Goal: Information Seeking & Learning: Compare options

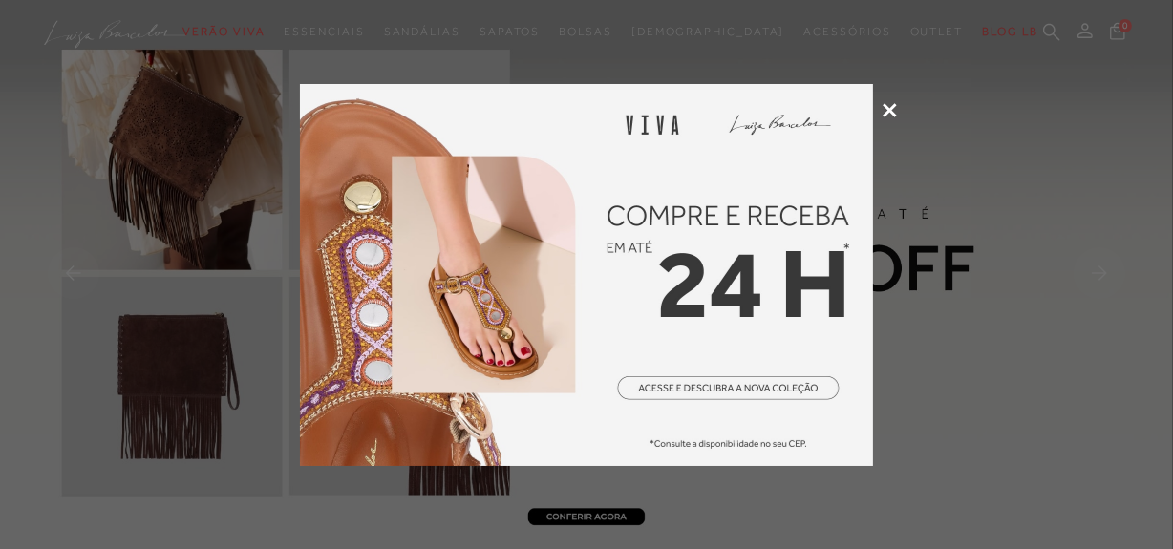
click at [889, 108] on icon at bounding box center [890, 110] width 14 height 14
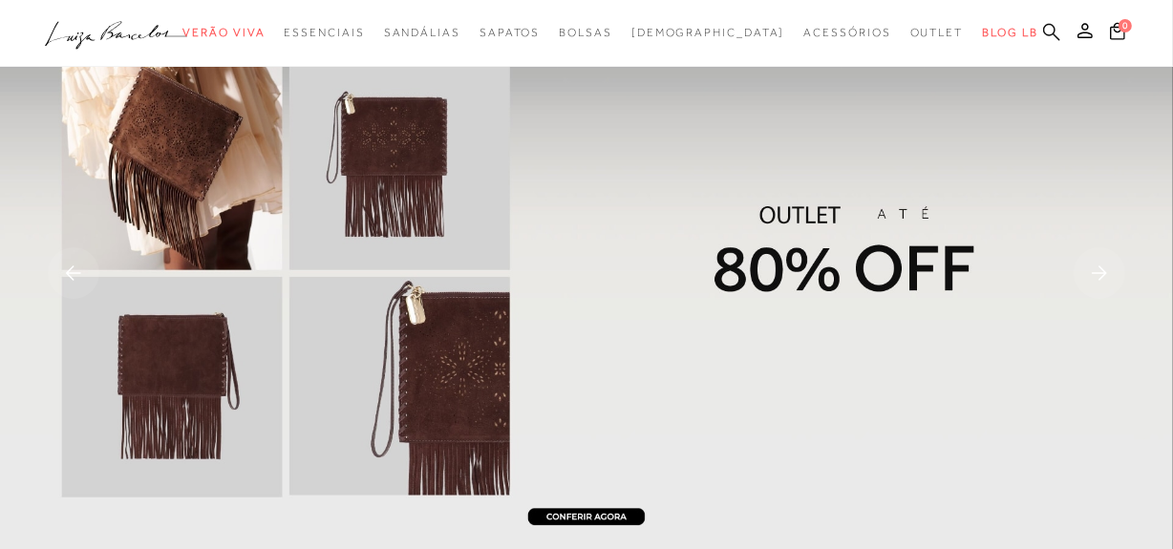
click at [1051, 28] on icon at bounding box center [1051, 32] width 17 height 18
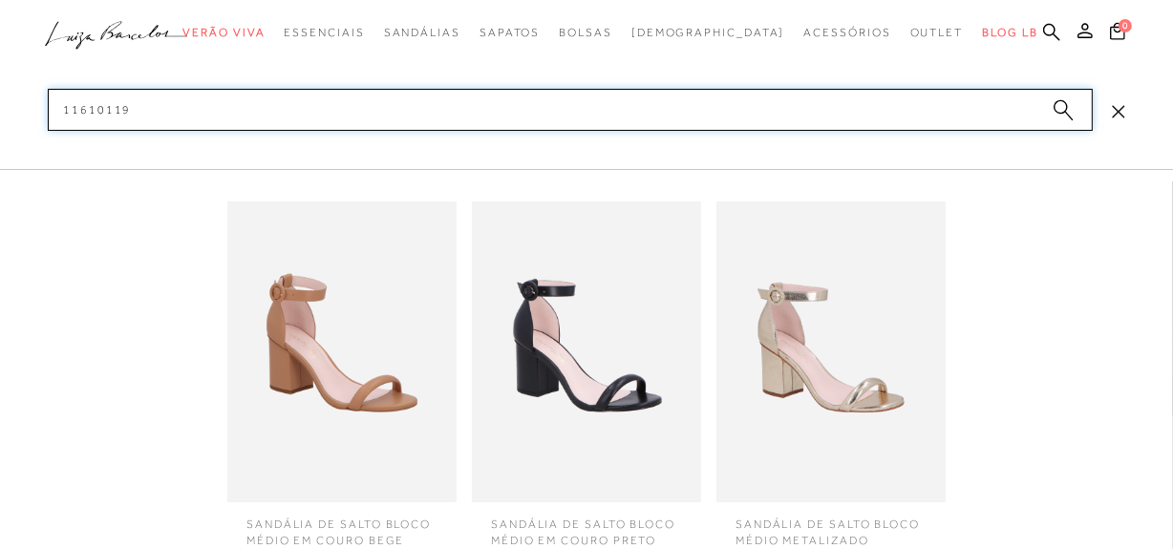
scroll to position [260, 0]
type input "11610119"
click at [374, 337] on img at bounding box center [341, 352] width 229 height 301
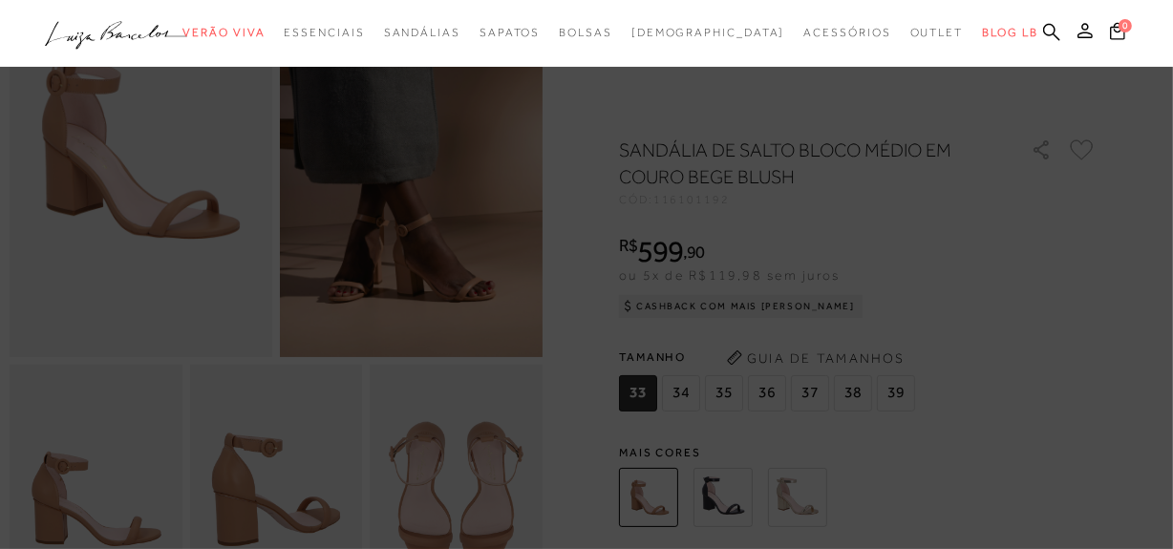
click at [158, 44] on icon ".a{fill-rule:evenodd;}" at bounding box center [116, 35] width 143 height 40
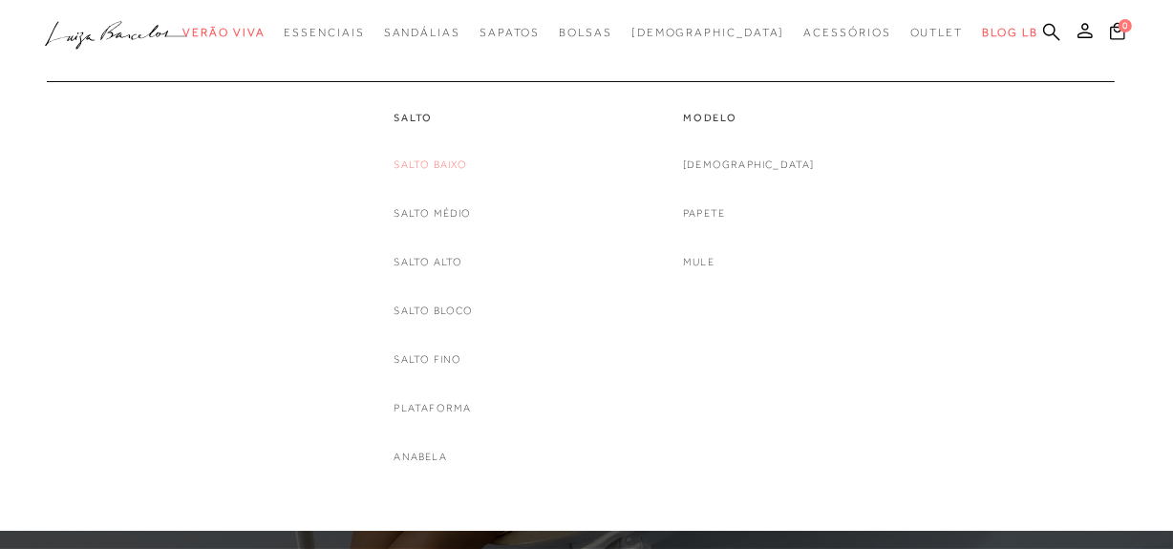
click at [441, 173] on link "Salto Baixo" at bounding box center [431, 165] width 74 height 20
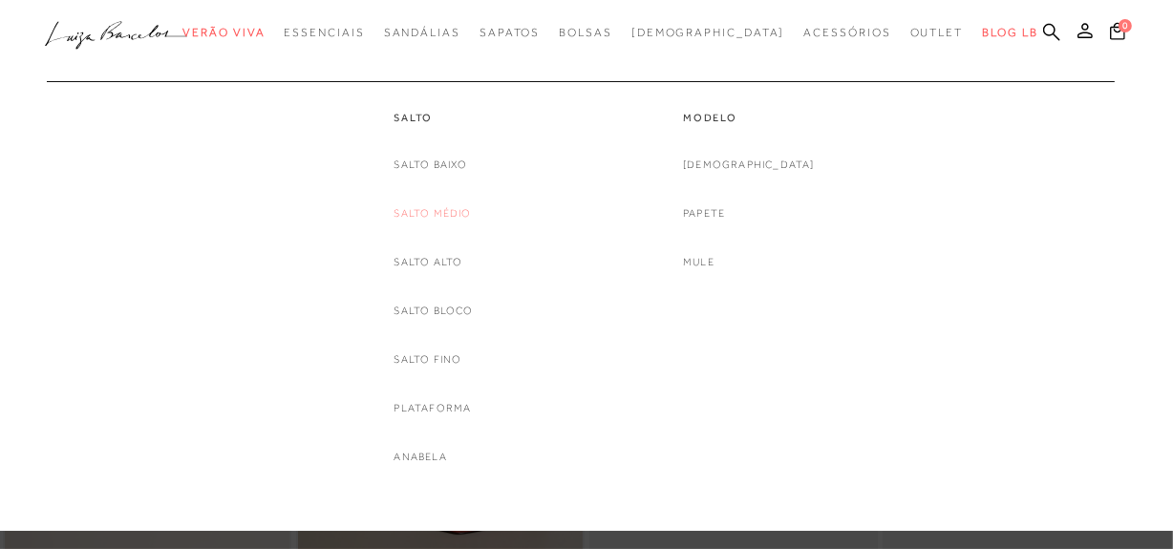
click at [439, 214] on link "Salto Médio" at bounding box center [432, 213] width 77 height 20
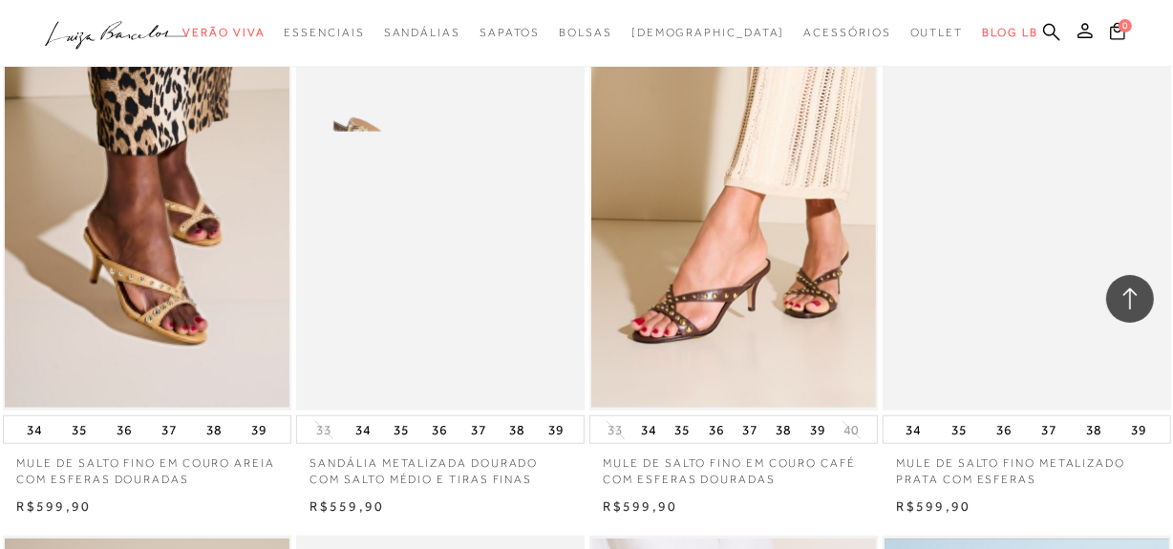
scroll to position [1302, 0]
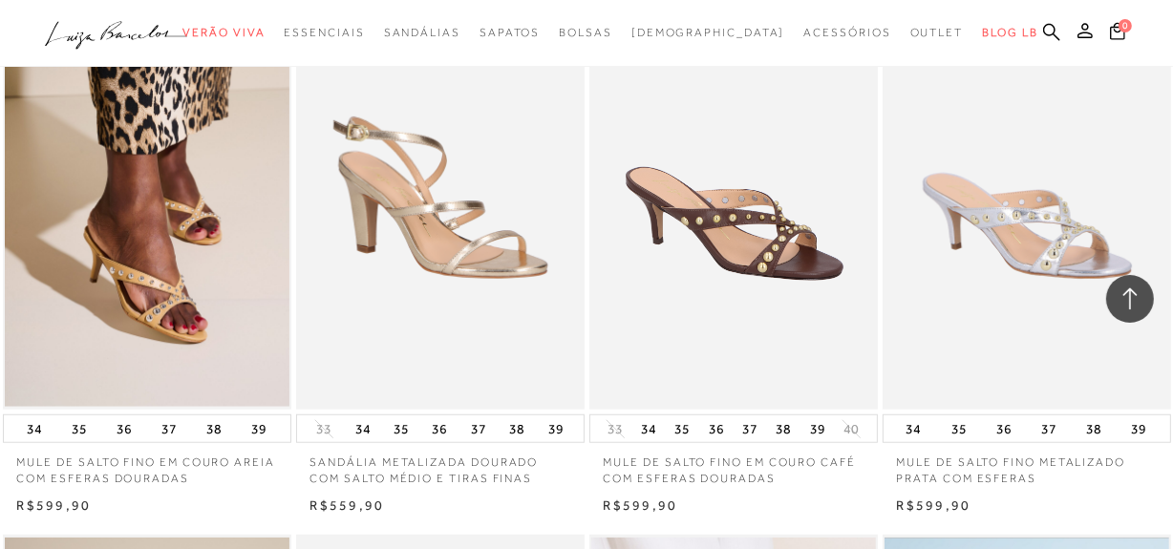
click at [762, 241] on img at bounding box center [734, 193] width 287 height 433
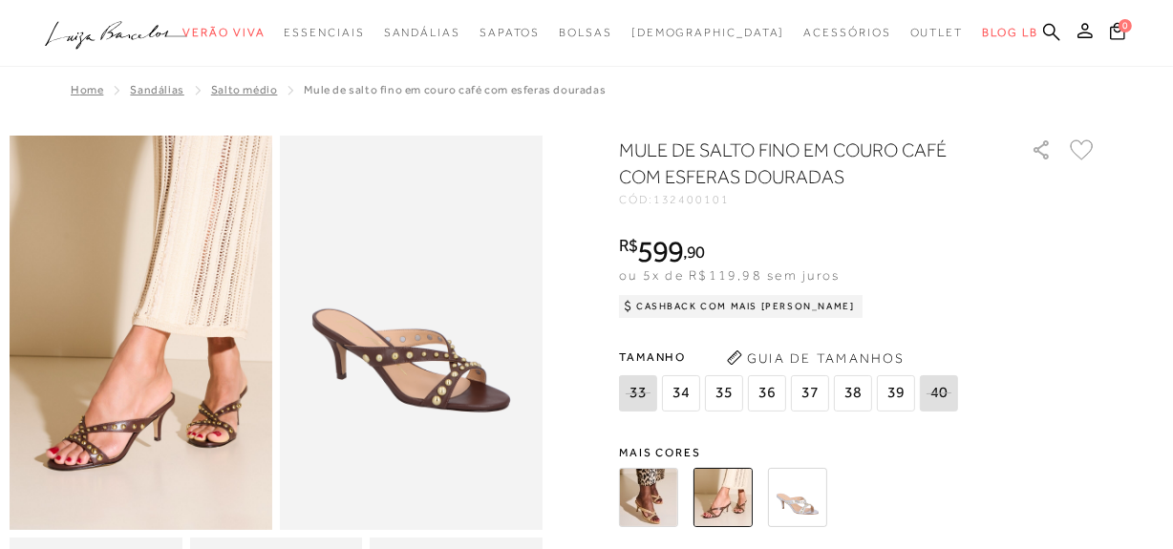
click at [706, 201] on span "132400101" at bounding box center [691, 199] width 76 height 13
copy span "132400101"
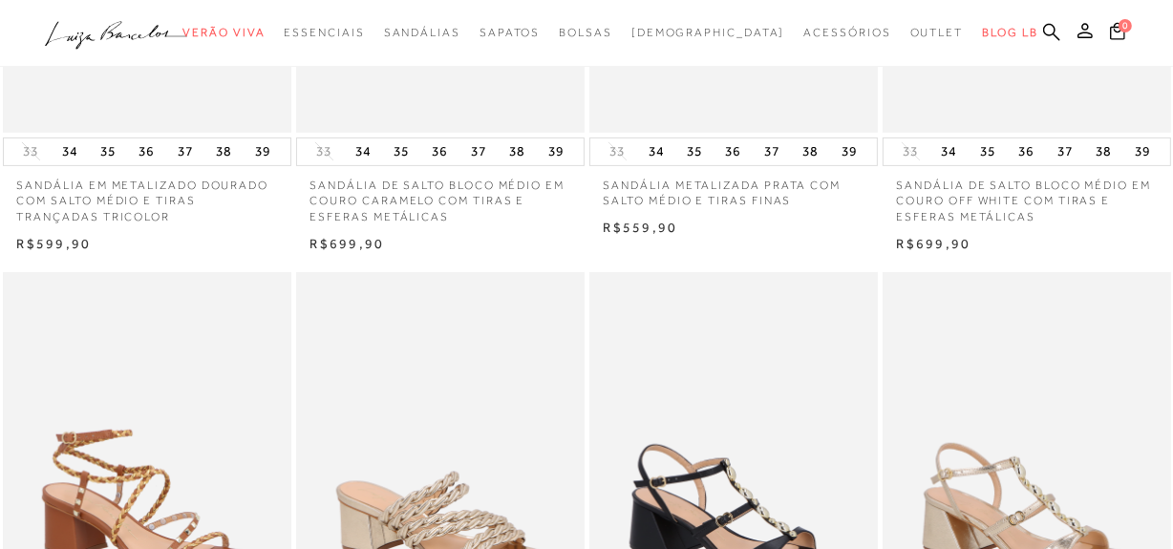
scroll to position [1302, 0]
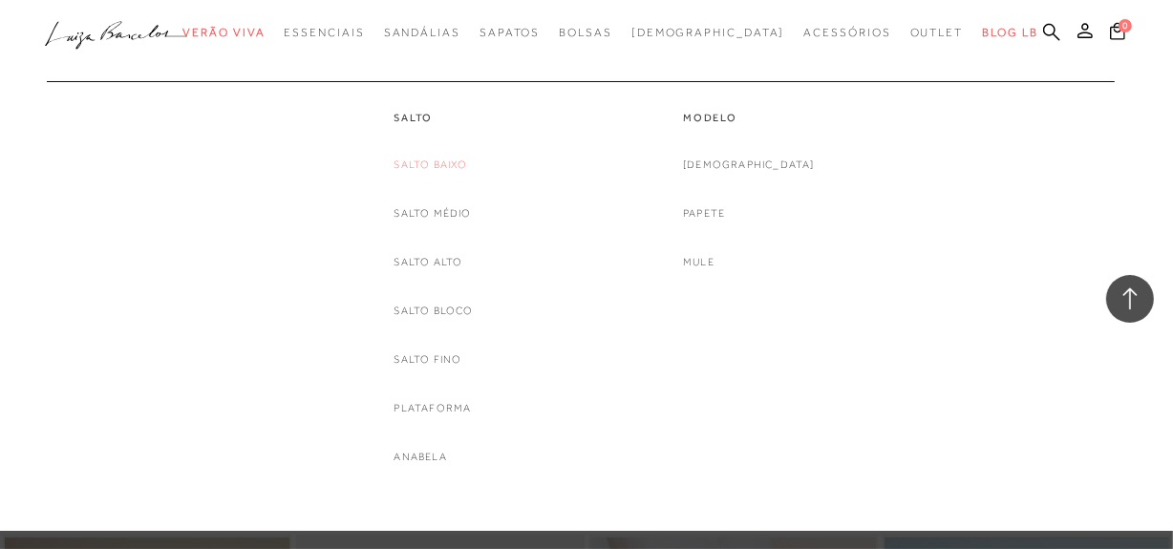
click at [454, 162] on link "Salto Baixo" at bounding box center [431, 165] width 74 height 20
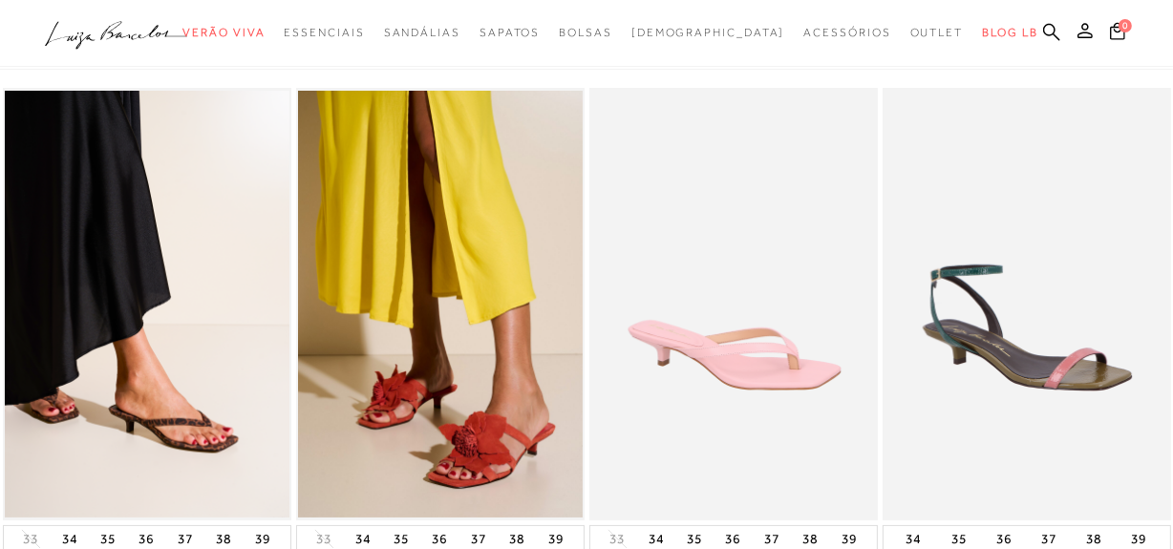
scroll to position [86, 0]
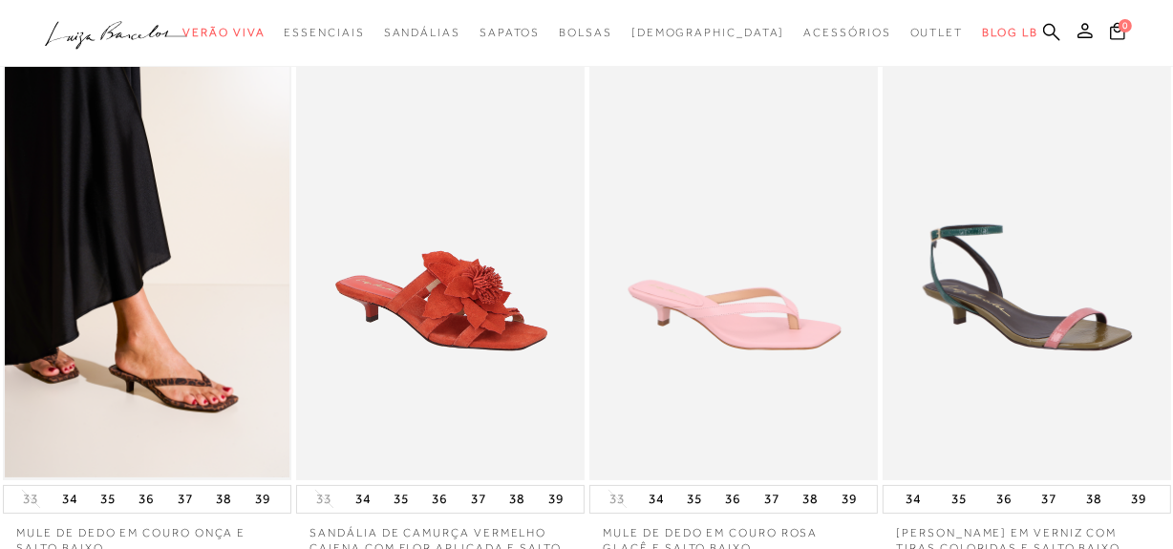
click at [460, 331] on img at bounding box center [441, 264] width 287 height 433
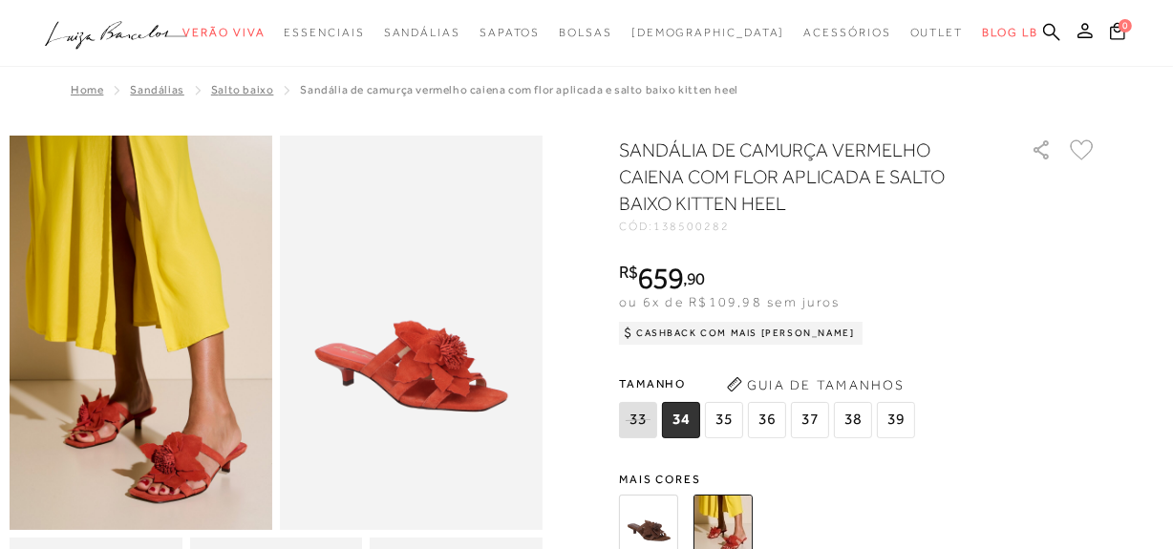
click at [664, 516] on img at bounding box center [648, 524] width 59 height 59
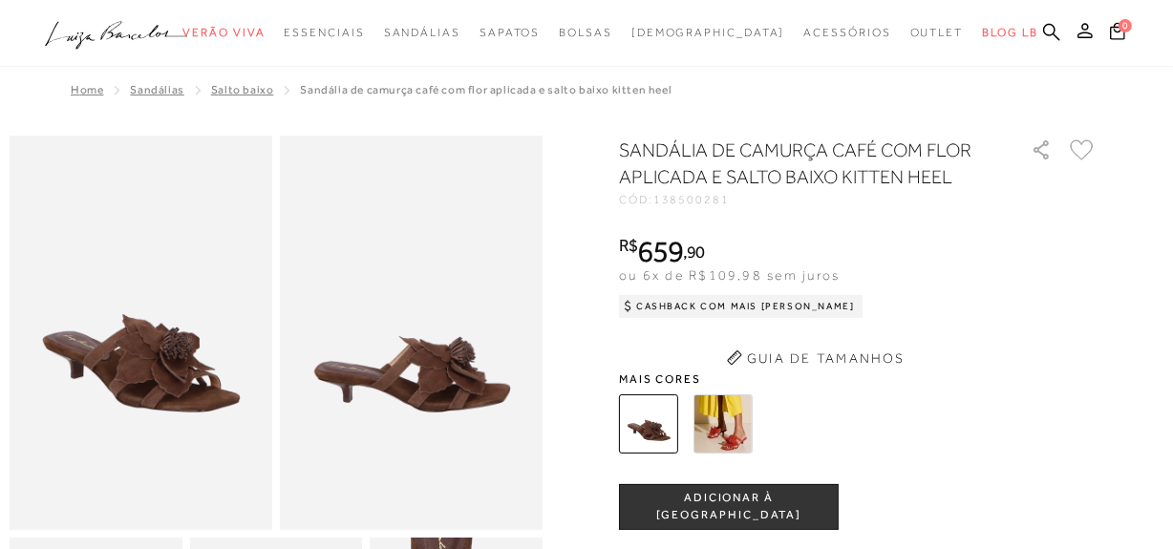
click at [716, 201] on span "138500281" at bounding box center [691, 199] width 76 height 13
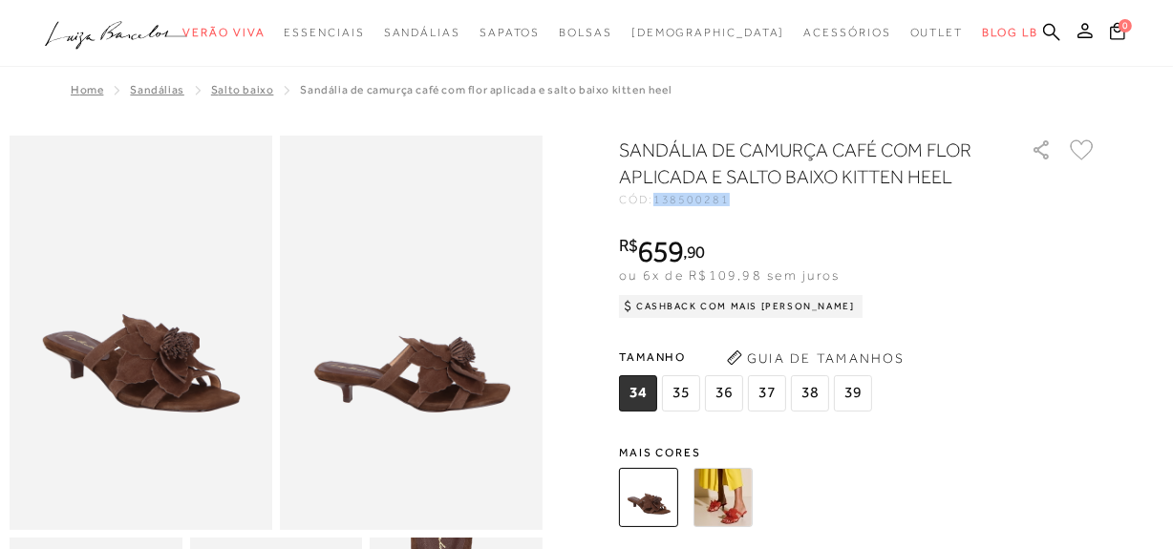
click at [716, 201] on span "138500281" at bounding box center [691, 199] width 76 height 13
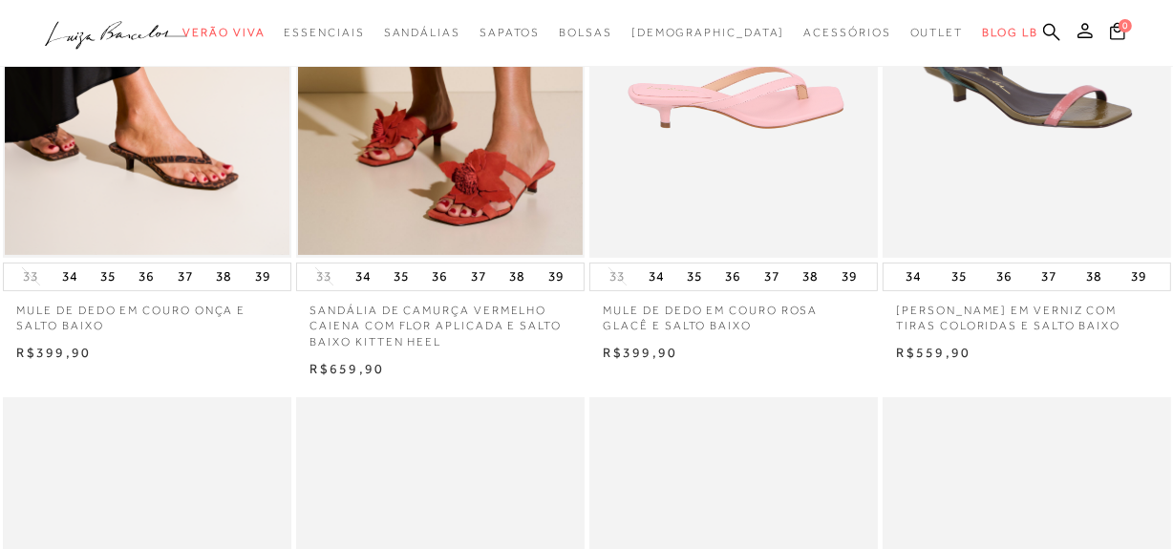
scroll to position [521, 0]
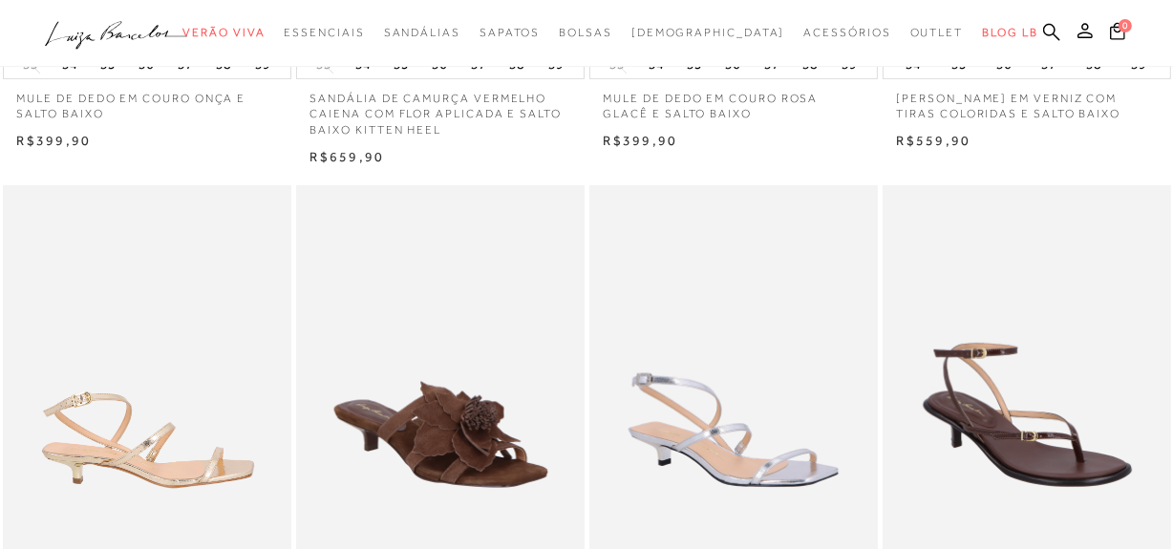
click at [137, 335] on img at bounding box center [148, 401] width 287 height 433
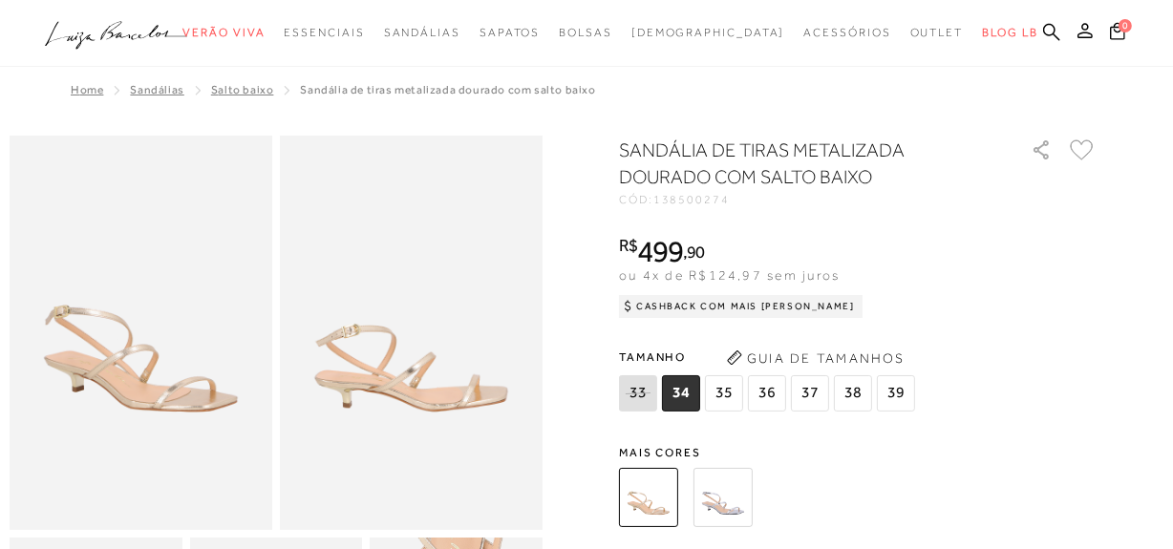
click at [727, 196] on span "138500274" at bounding box center [691, 199] width 76 height 13
copy span "138500274"
